Goal: Obtain resource: Download file/media

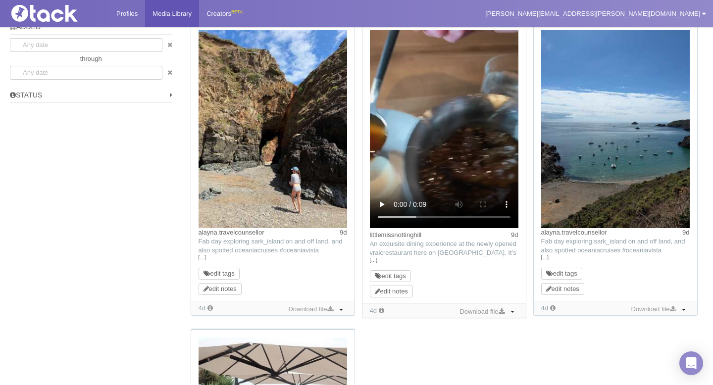
scroll to position [717, 0]
click at [262, 233] on link "alayna.travelcounsellor" at bounding box center [232, 232] width 66 height 7
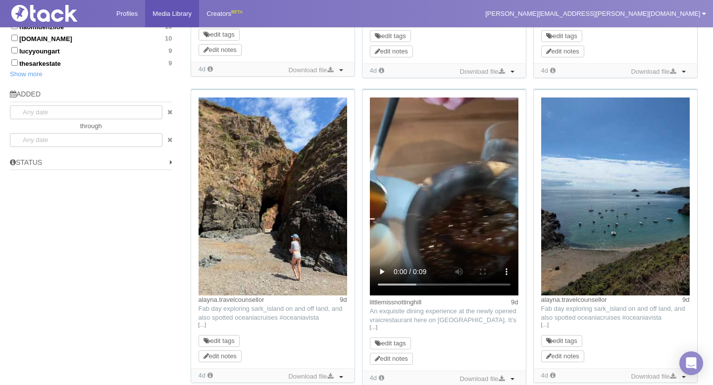
click at [263, 190] on img at bounding box center [273, 197] width 149 height 198
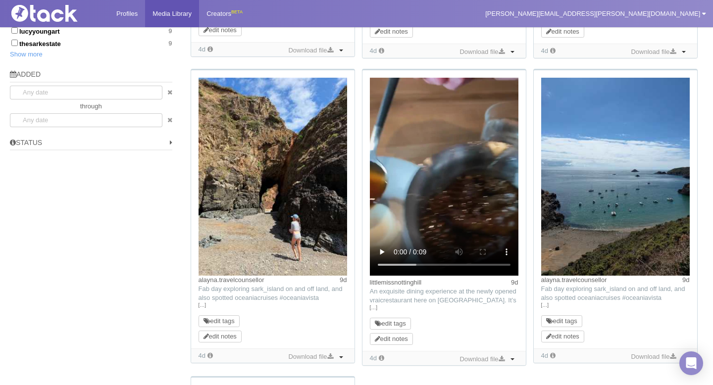
scroll to position [696, 0]
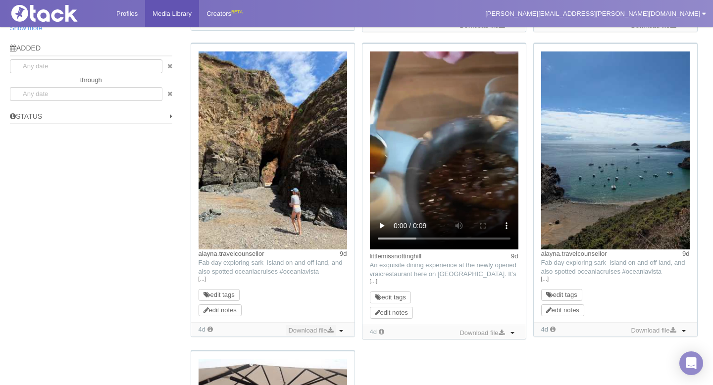
click at [313, 330] on link "Download file" at bounding box center [311, 330] width 50 height 11
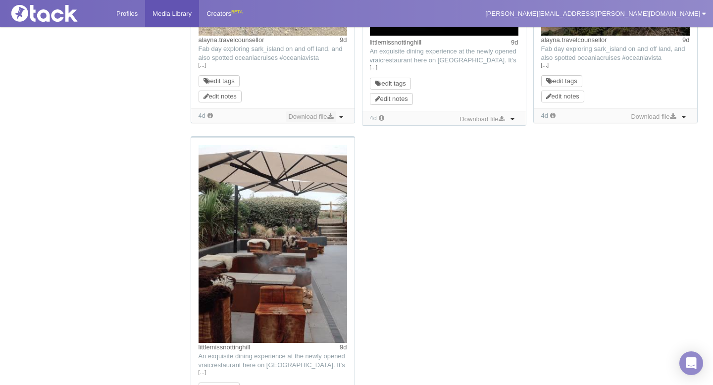
scroll to position [1066, 0]
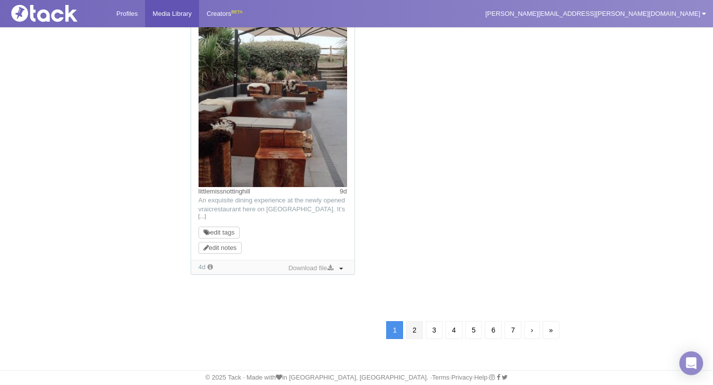
click at [411, 328] on link "2" at bounding box center [414, 330] width 17 height 18
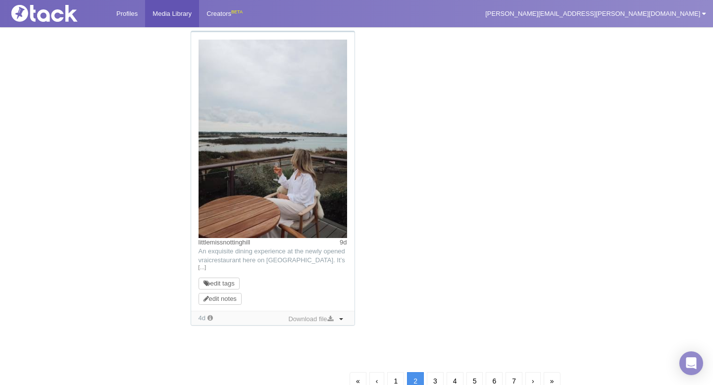
scroll to position [1019, 0]
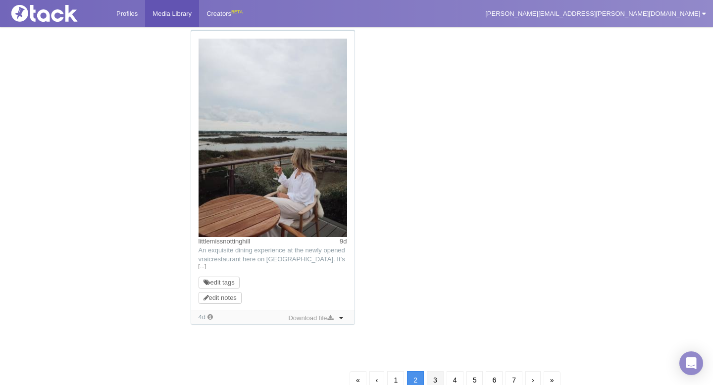
click at [435, 381] on link "3" at bounding box center [435, 380] width 17 height 18
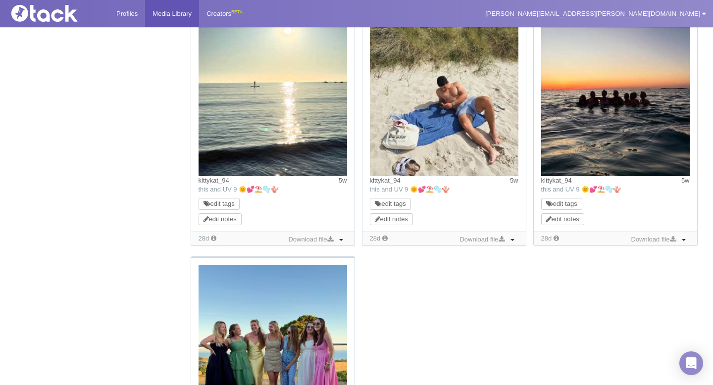
scroll to position [1040, 0]
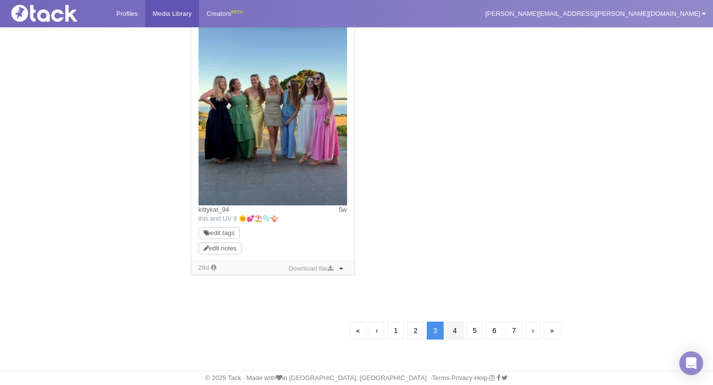
click at [450, 332] on link "4" at bounding box center [455, 331] width 17 height 18
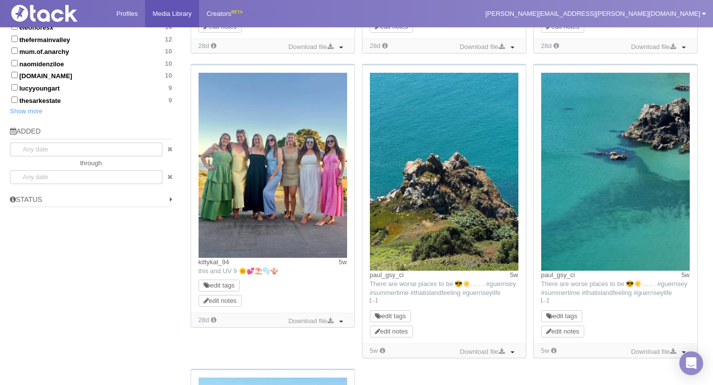
scroll to position [642, 0]
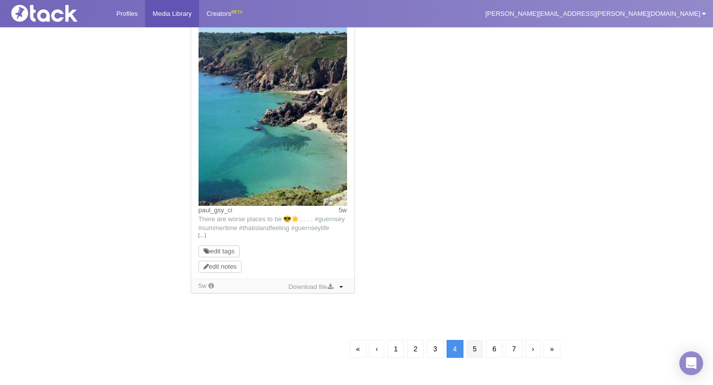
click at [473, 349] on link "5" at bounding box center [474, 349] width 17 height 18
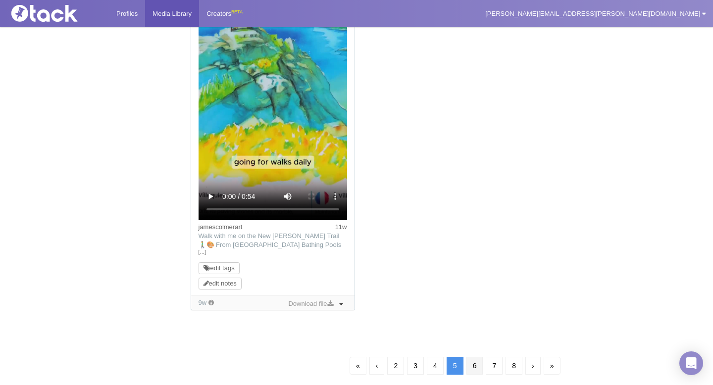
click at [476, 364] on link "6" at bounding box center [474, 366] width 17 height 18
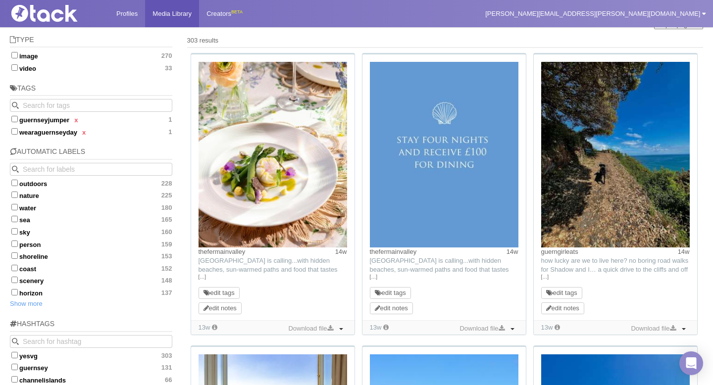
scroll to position [79, 0]
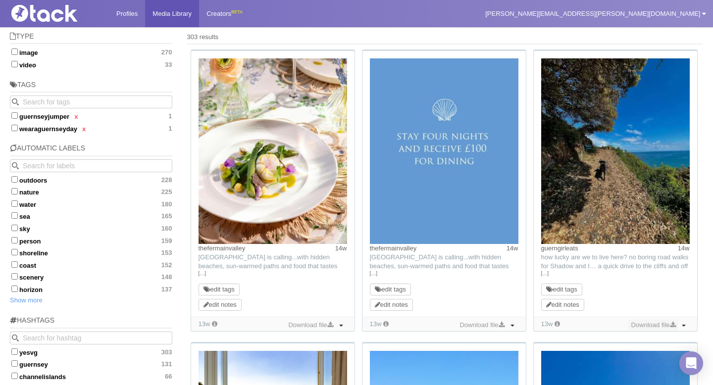
click at [668, 324] on link "Download file" at bounding box center [653, 325] width 50 height 11
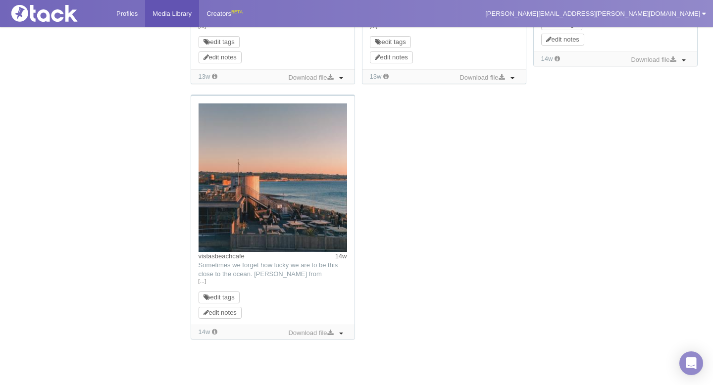
scroll to position [977, 0]
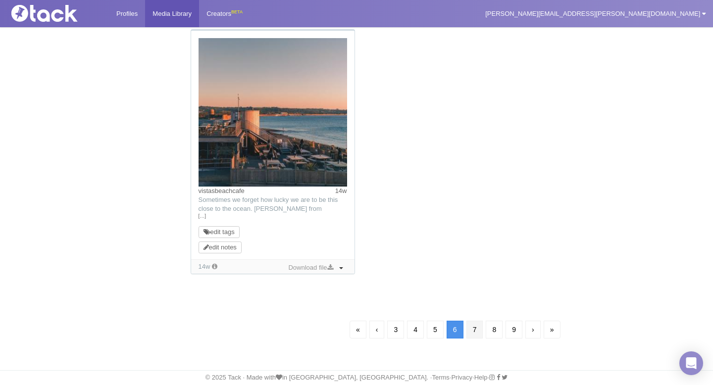
click at [475, 327] on link "7" at bounding box center [474, 330] width 17 height 18
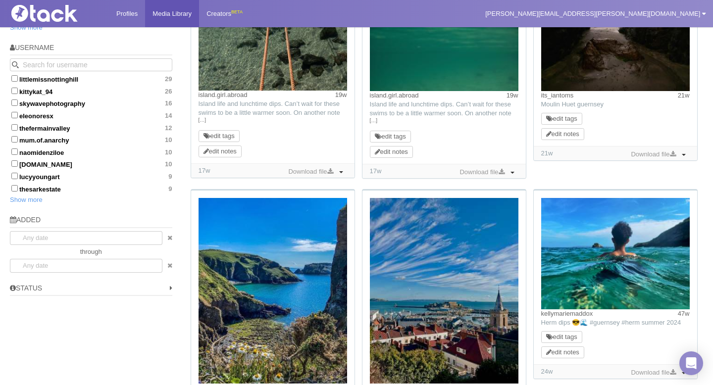
scroll to position [645, 0]
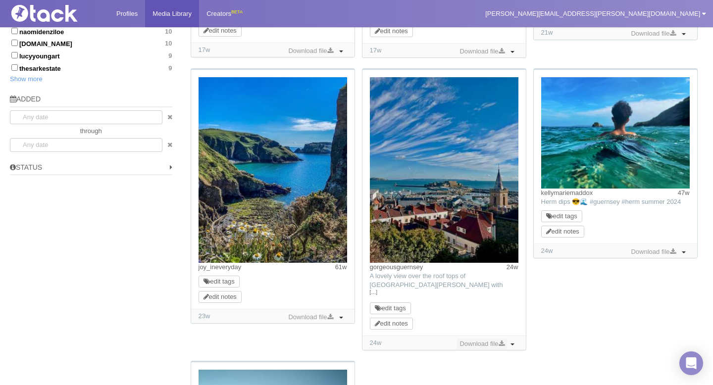
click at [496, 345] on link "Download file" at bounding box center [482, 344] width 50 height 11
click at [320, 315] on link "Download file" at bounding box center [311, 317] width 50 height 11
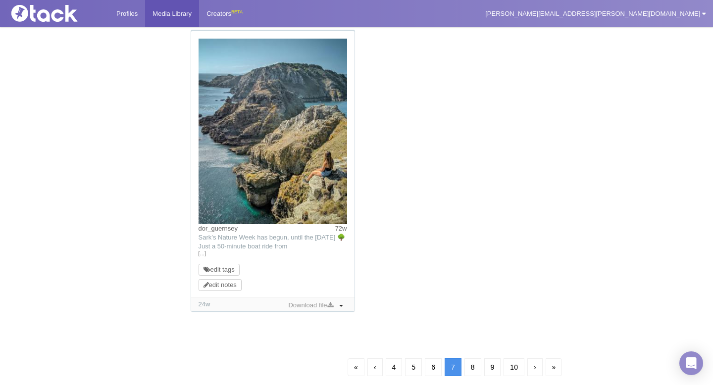
scroll to position [988, 0]
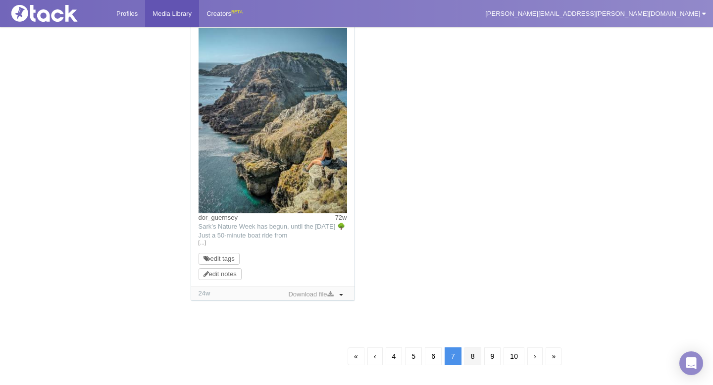
click at [470, 358] on link "8" at bounding box center [472, 356] width 17 height 18
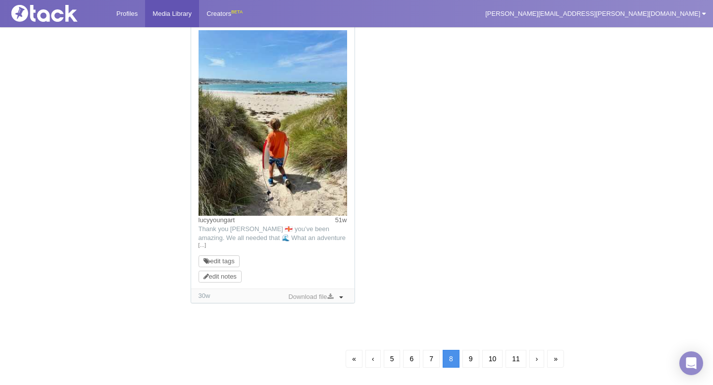
scroll to position [71, 0]
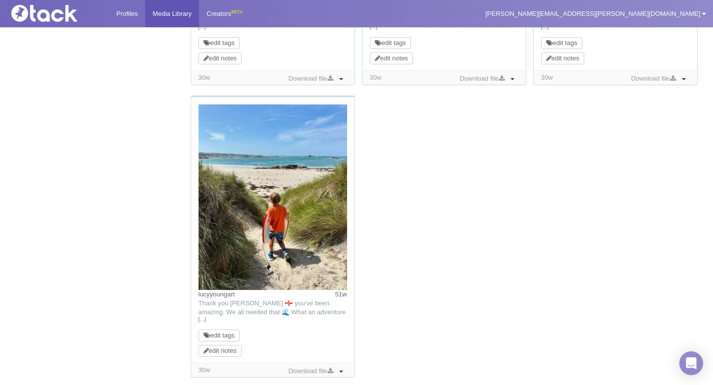
scroll to position [1016, 0]
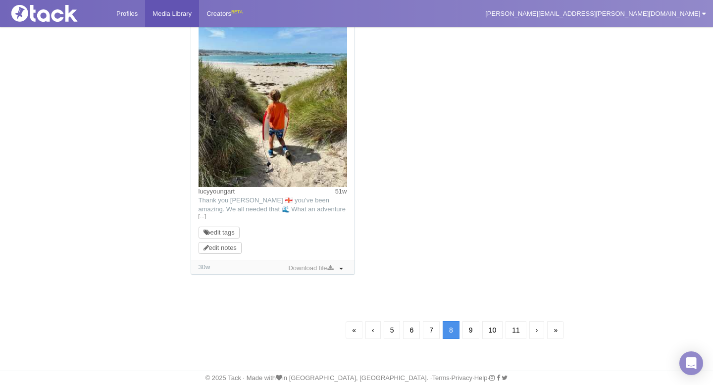
click at [472, 330] on link "9" at bounding box center [470, 330] width 17 height 18
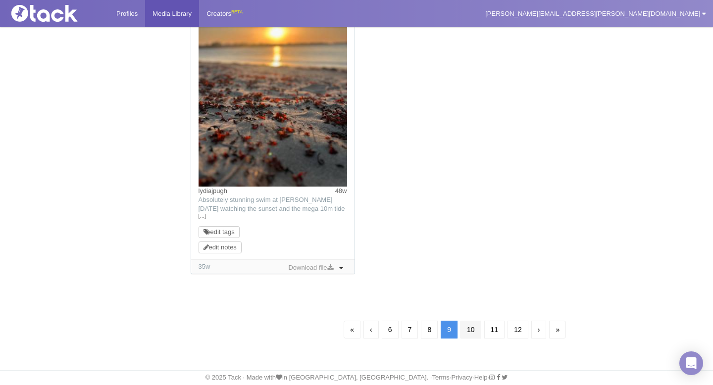
click at [467, 330] on link "10" at bounding box center [470, 330] width 21 height 18
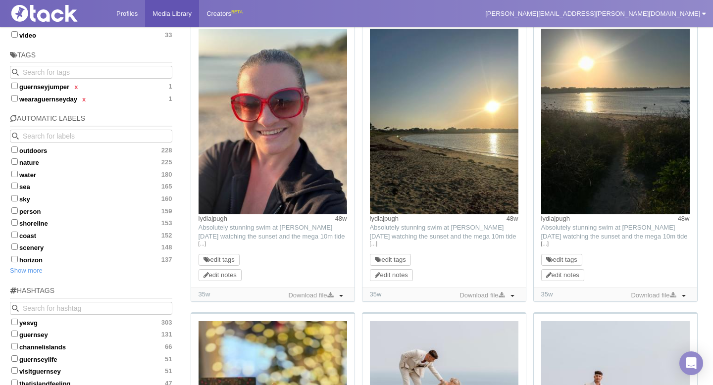
scroll to position [314, 0]
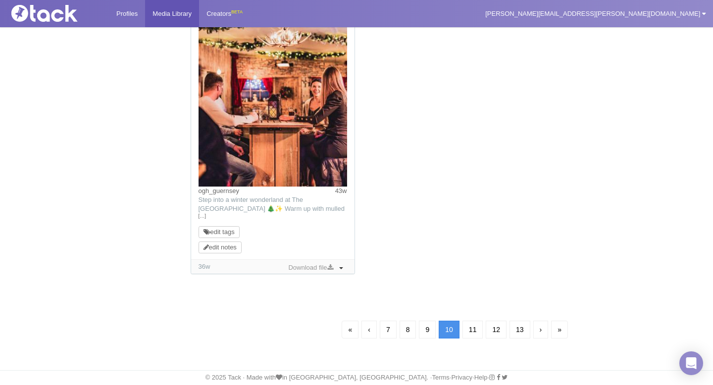
click at [472, 329] on link "11" at bounding box center [472, 330] width 21 height 18
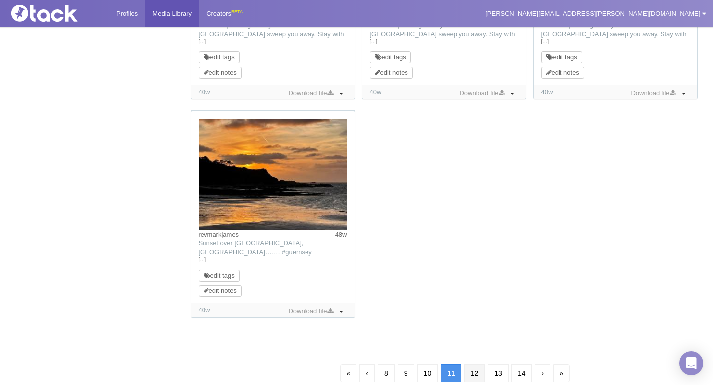
click at [476, 374] on link "12" at bounding box center [474, 373] width 21 height 18
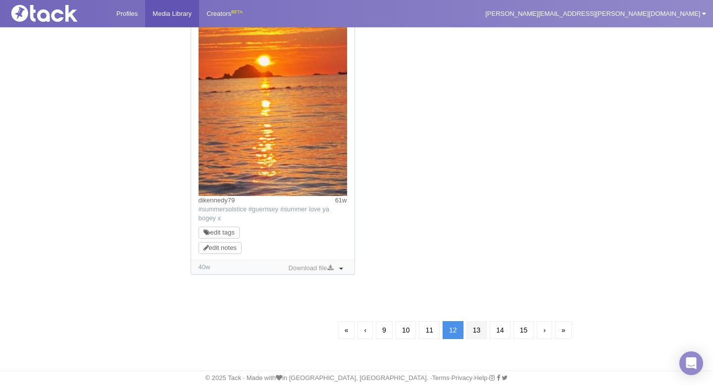
click at [477, 323] on link "13" at bounding box center [476, 330] width 21 height 18
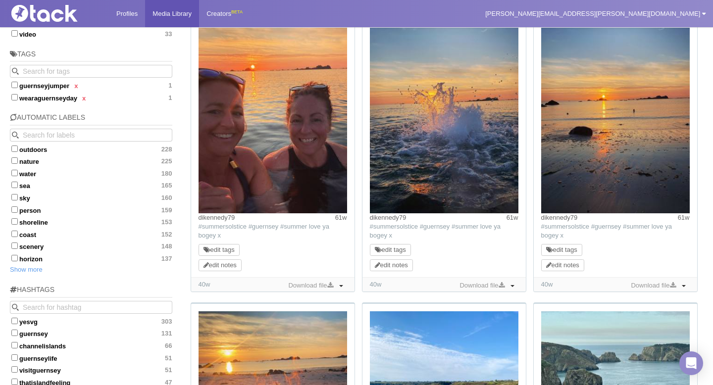
scroll to position [89, 0]
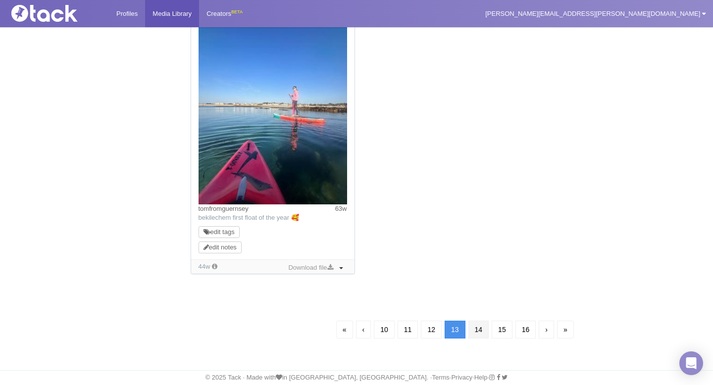
click at [482, 333] on link "14" at bounding box center [478, 330] width 21 height 18
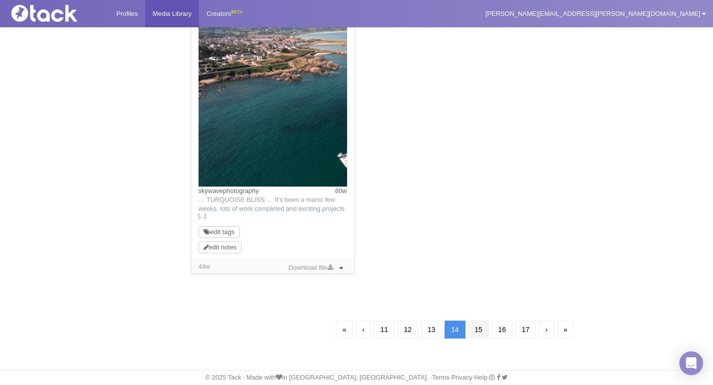
click at [485, 330] on link "15" at bounding box center [478, 330] width 21 height 18
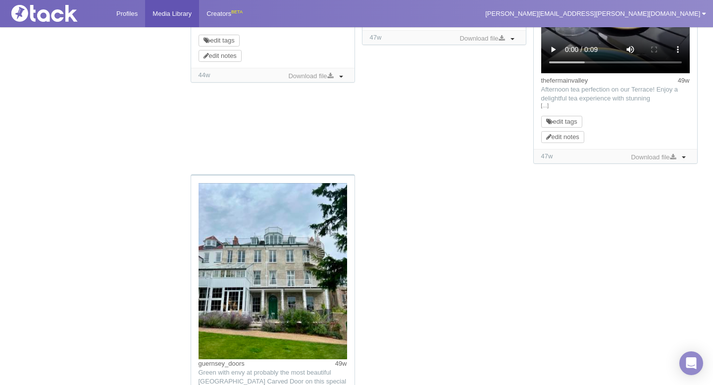
scroll to position [1159, 0]
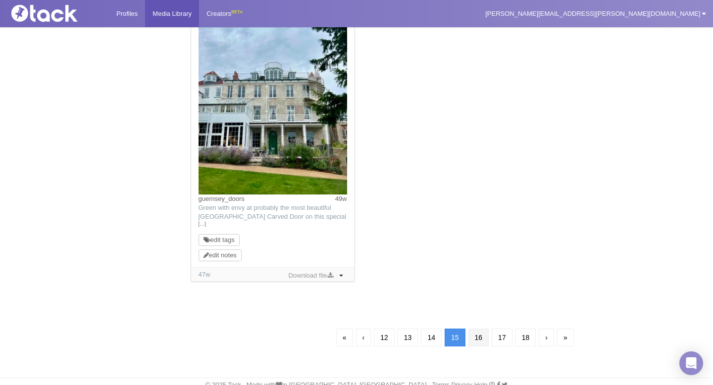
click at [480, 340] on link "16" at bounding box center [478, 338] width 21 height 18
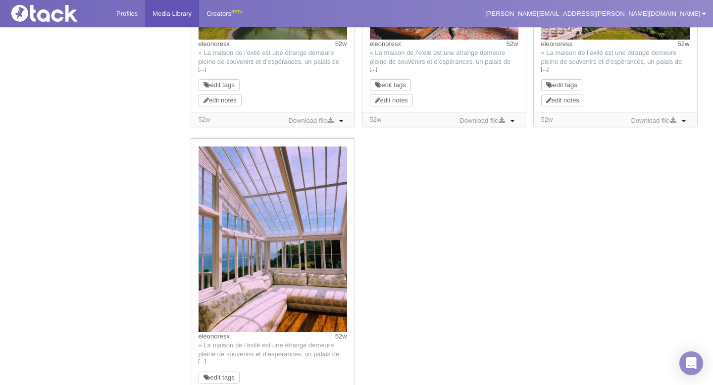
scroll to position [1005, 0]
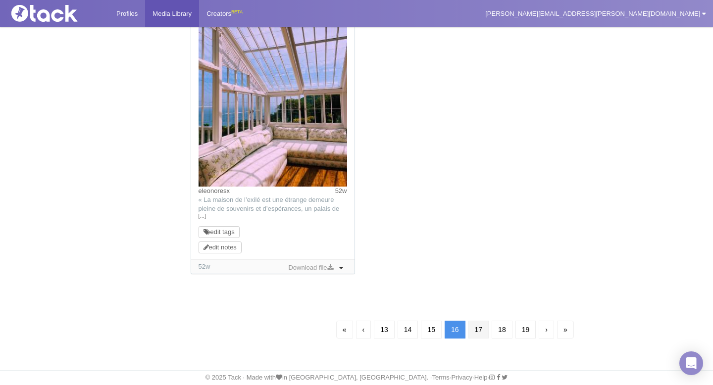
click at [477, 330] on link "17" at bounding box center [478, 330] width 21 height 18
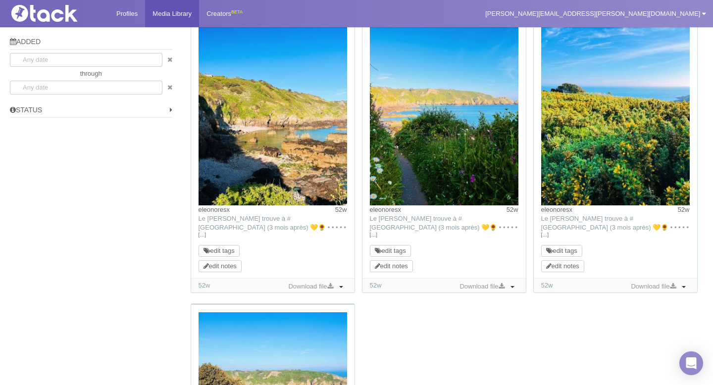
scroll to position [1004, 0]
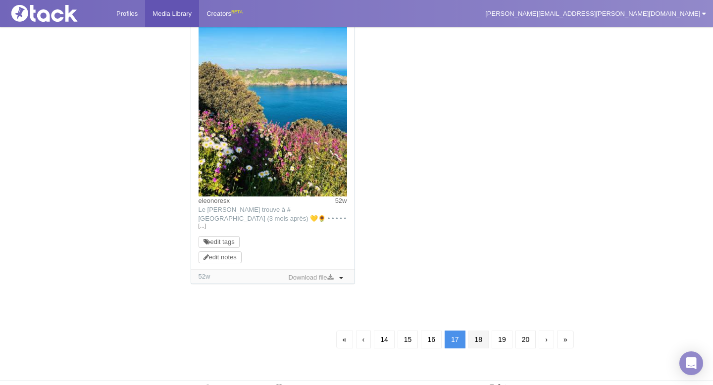
click at [484, 343] on link "18" at bounding box center [478, 340] width 21 height 18
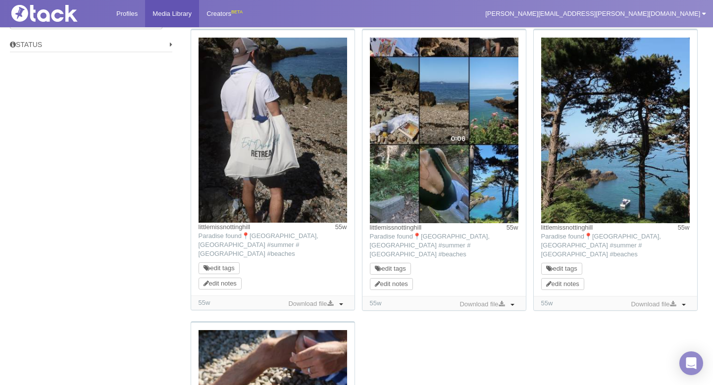
scroll to position [1055, 0]
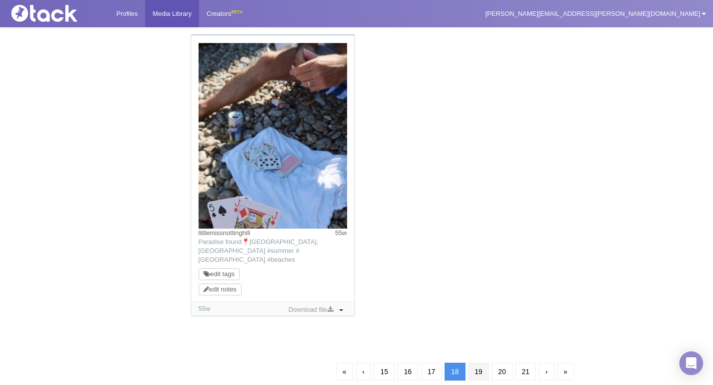
click at [479, 363] on link "19" at bounding box center [478, 372] width 21 height 18
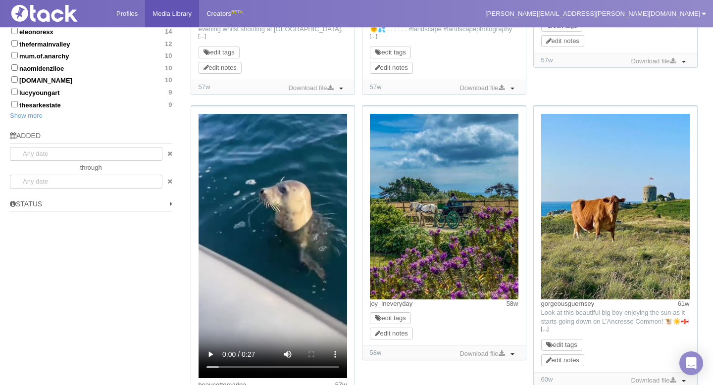
scroll to position [632, 0]
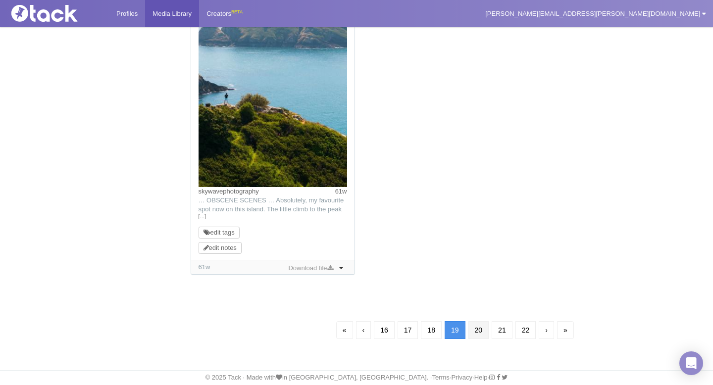
click at [478, 330] on link "20" at bounding box center [478, 330] width 21 height 18
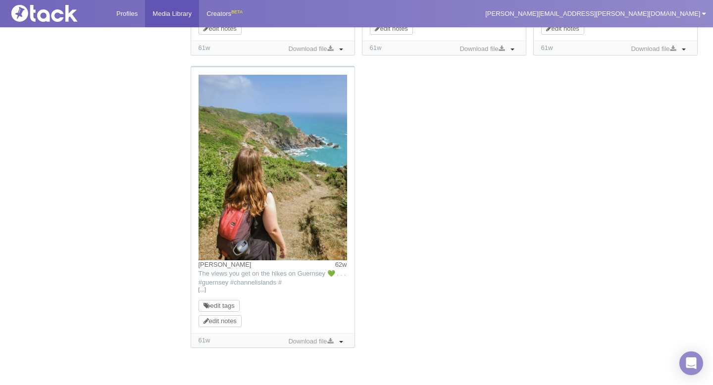
scroll to position [972, 0]
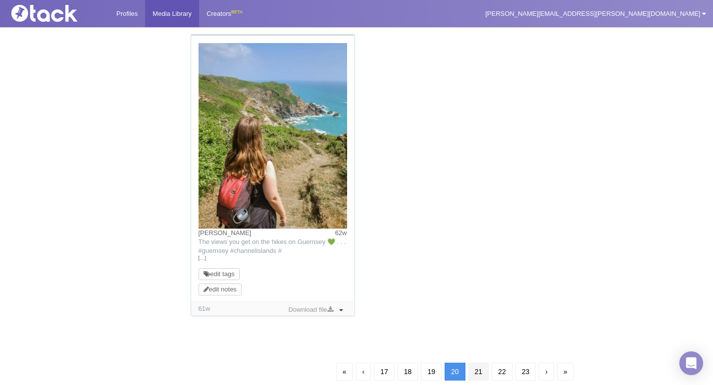
click at [478, 374] on link "21" at bounding box center [478, 372] width 21 height 18
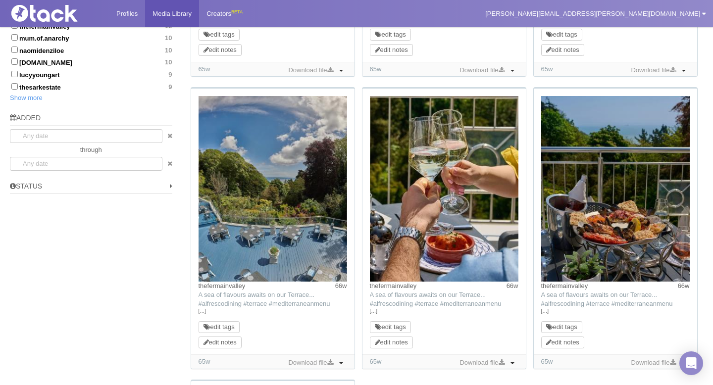
scroll to position [630, 0]
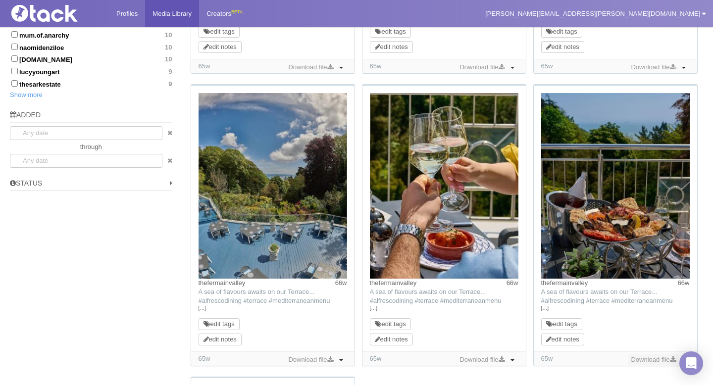
click at [634, 361] on link "Download file" at bounding box center [653, 359] width 50 height 11
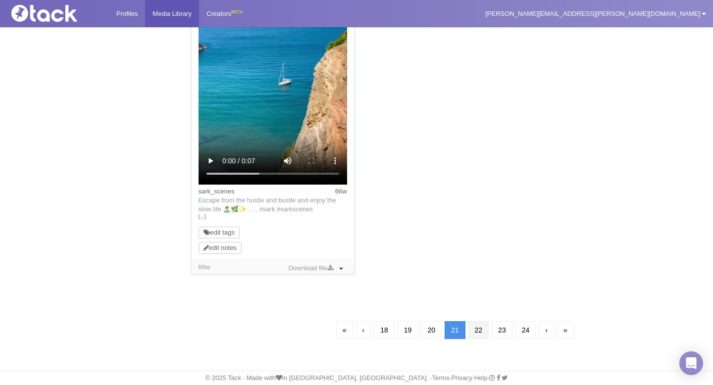
click at [472, 327] on link "22" at bounding box center [478, 330] width 21 height 18
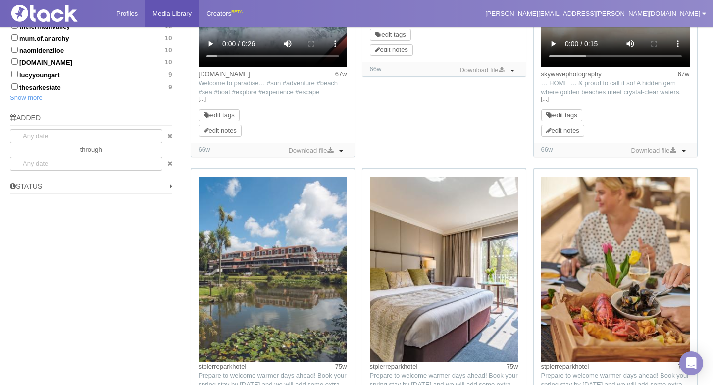
scroll to position [695, 0]
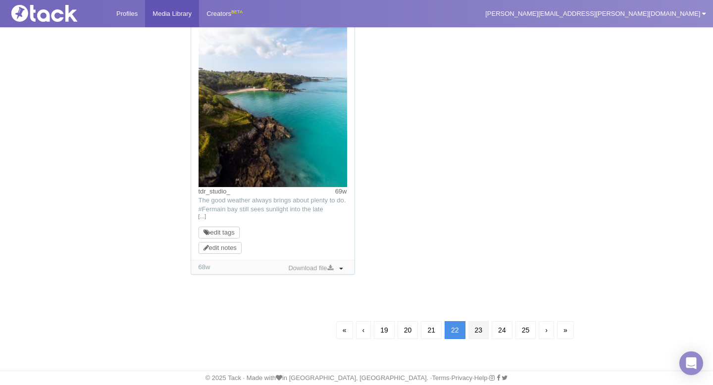
click at [480, 330] on link "23" at bounding box center [478, 330] width 21 height 18
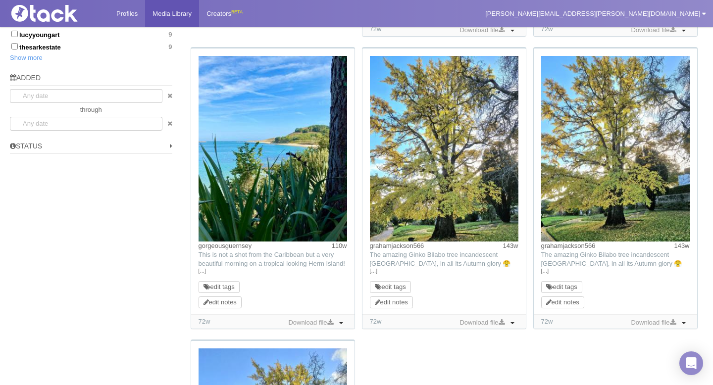
scroll to position [674, 0]
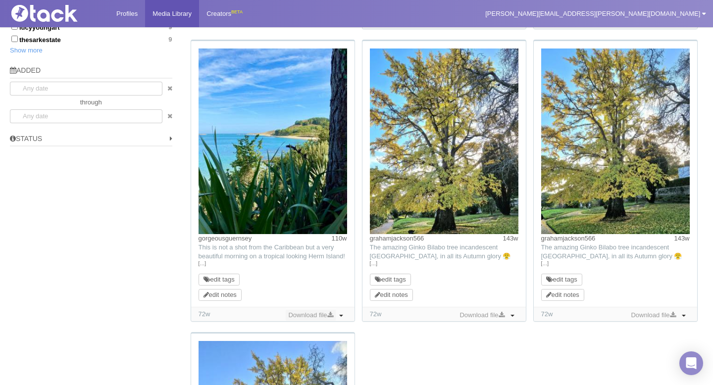
click at [317, 314] on link "Download file" at bounding box center [311, 315] width 50 height 11
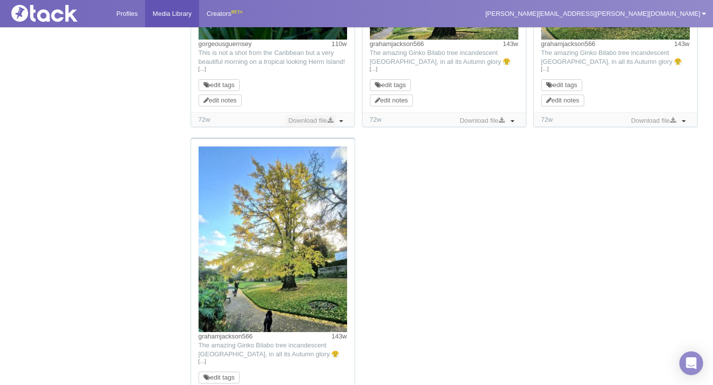
scroll to position [1014, 0]
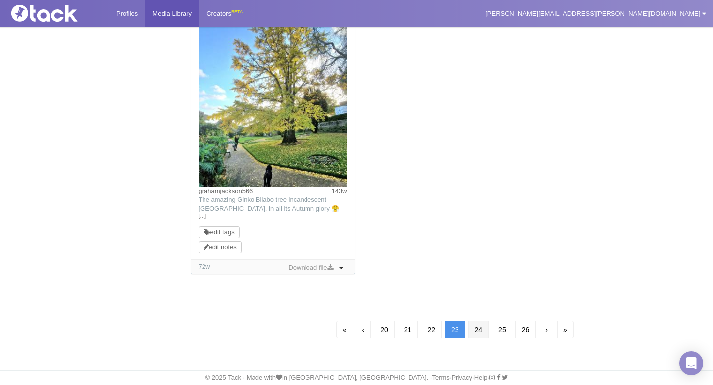
click at [474, 338] on link "24" at bounding box center [478, 330] width 21 height 18
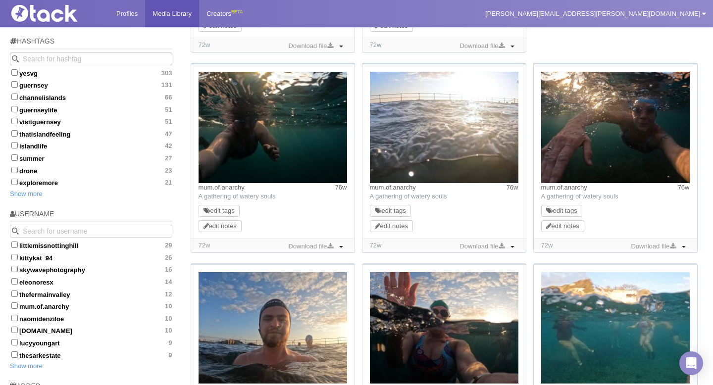
scroll to position [390, 0]
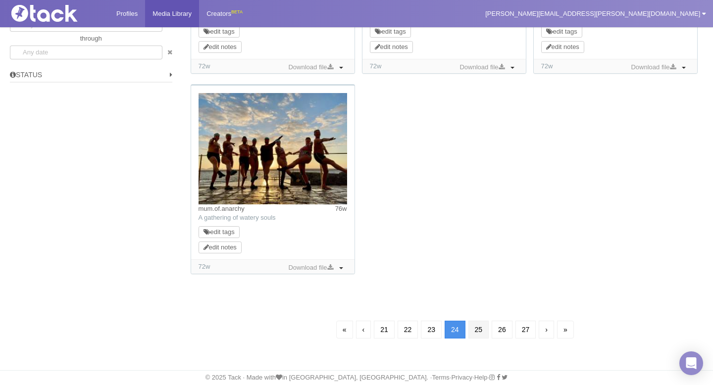
click at [482, 336] on link "25" at bounding box center [478, 330] width 21 height 18
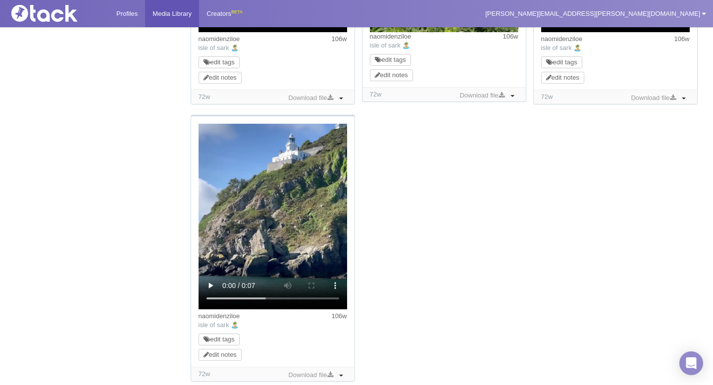
scroll to position [853, 0]
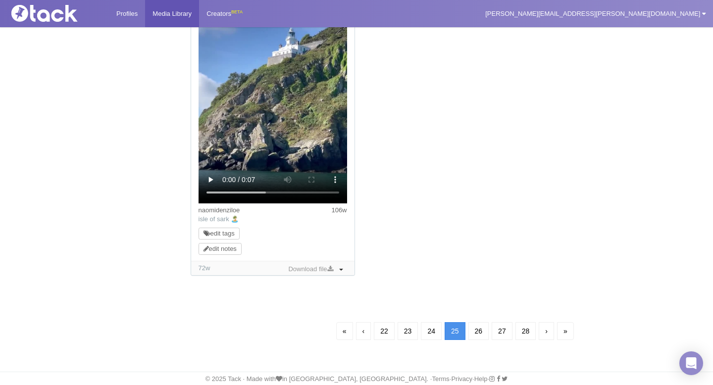
click at [482, 336] on link "26" at bounding box center [478, 331] width 21 height 18
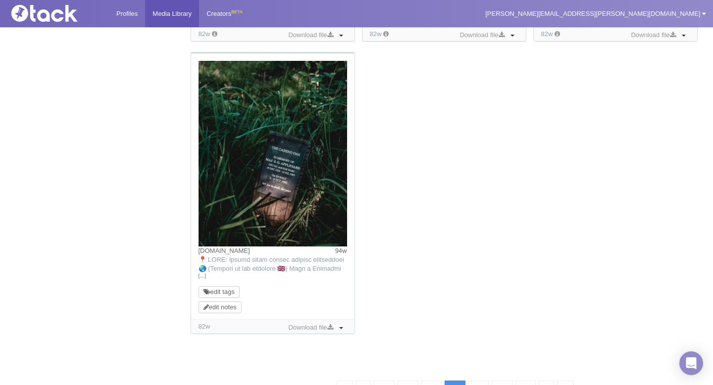
scroll to position [71, 0]
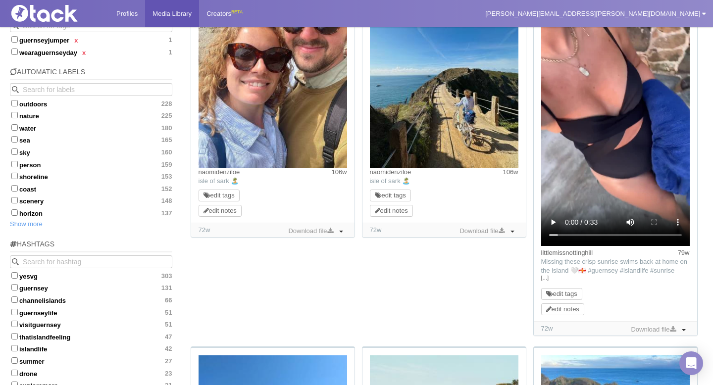
scroll to position [406, 0]
